Goal: Find specific page/section: Find specific page/section

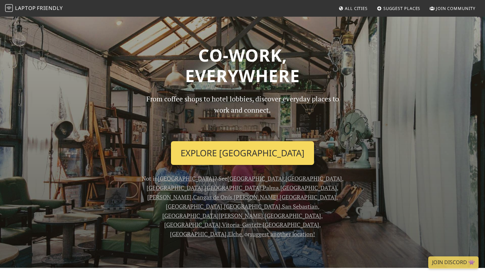
click at [263, 156] on link "Explore [GEOGRAPHIC_DATA]" at bounding box center [242, 153] width 143 height 24
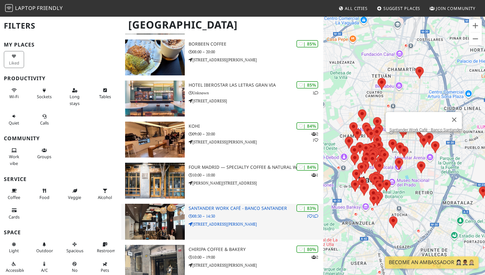
scroll to position [263, 0]
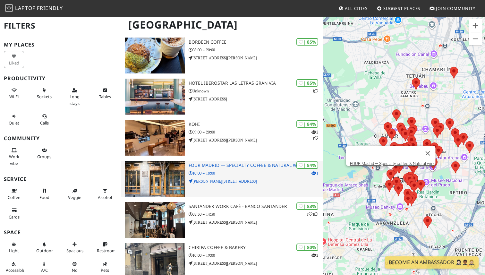
click at [207, 163] on h3 "FOUR Madrid — Specialty coffee & Natural wine" at bounding box center [255, 165] width 135 height 5
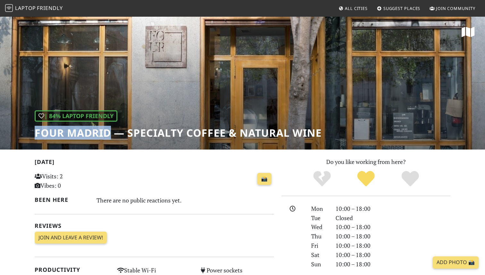
drag, startPoint x: 36, startPoint y: 133, endPoint x: 110, endPoint y: 133, distance: 74.0
click at [110, 133] on h1 "FOUR Madrid — Specialty coffee & Natural wine" at bounding box center [178, 133] width 287 height 12
copy h1 "FOUR Madrid"
